Goal: Complete application form: Complete application form

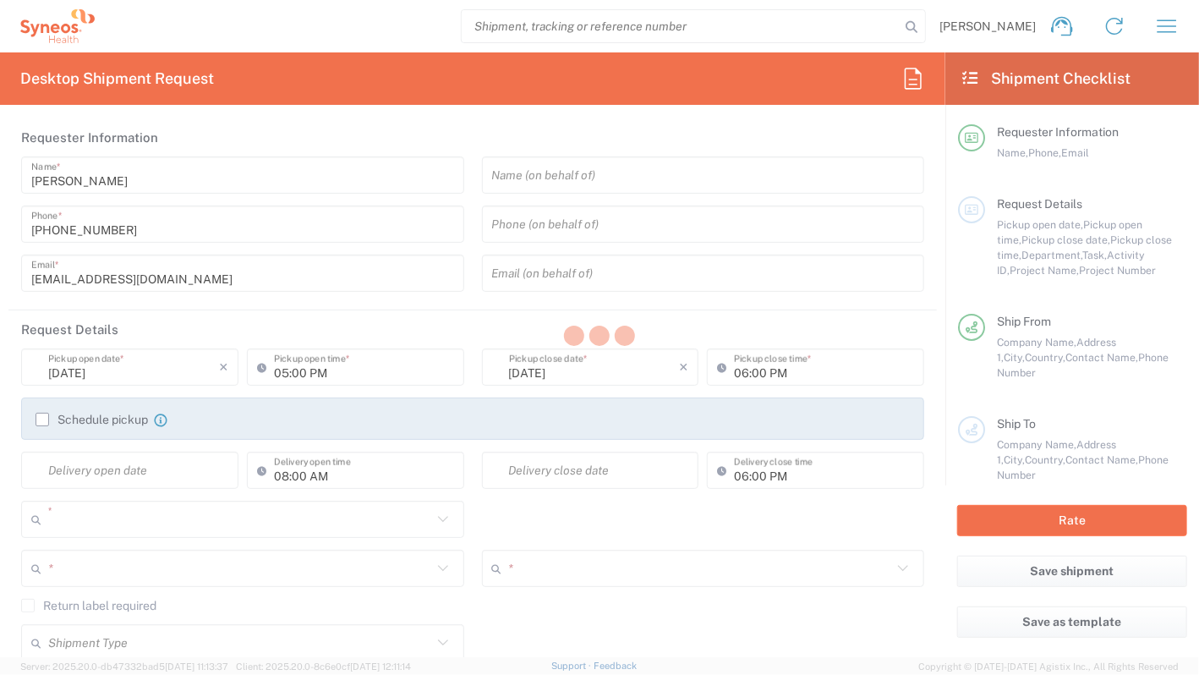
type input "8350"
type input "[GEOGRAPHIC_DATA]"
type input "Syneos Health [GEOGRAPHIC_DATA] K.K. ([GEOGRAPHIC_DATA])"
